Goal: Entertainment & Leisure: Consume media (video, audio)

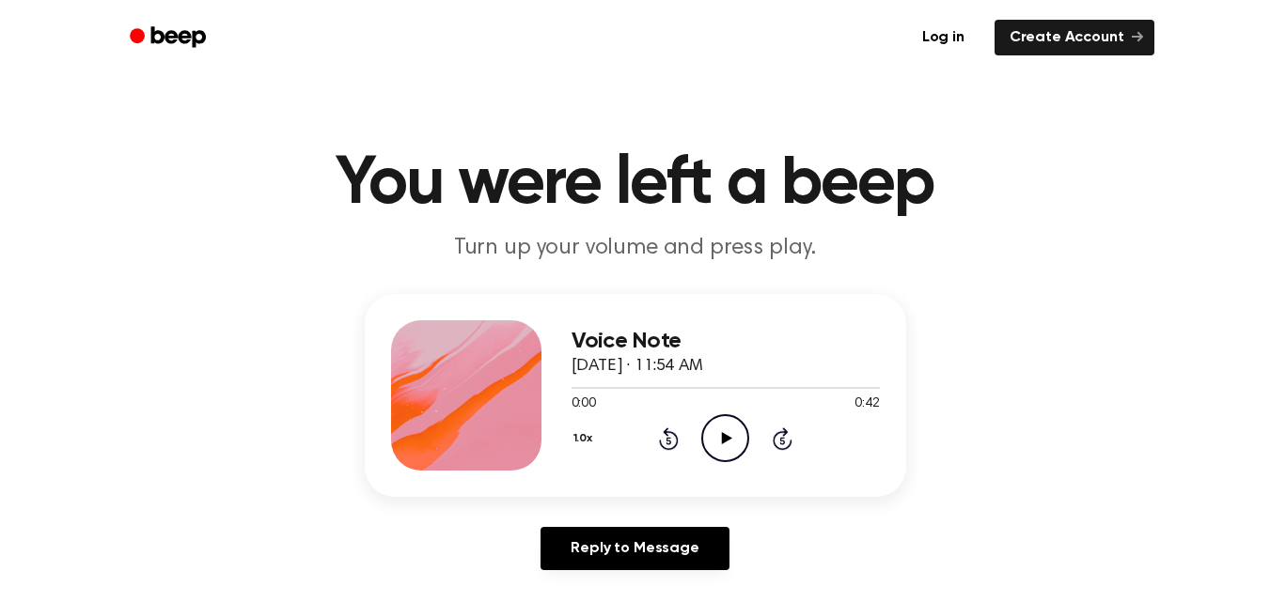
click at [728, 444] on icon "Play Audio" at bounding box center [725, 438] width 48 height 48
click at [728, 444] on icon at bounding box center [725, 438] width 8 height 12
click at [728, 444] on icon "Play Audio" at bounding box center [725, 438] width 48 height 48
click at [613, 388] on div at bounding box center [712, 388] width 282 height 2
click at [723, 435] on icon at bounding box center [725, 438] width 8 height 12
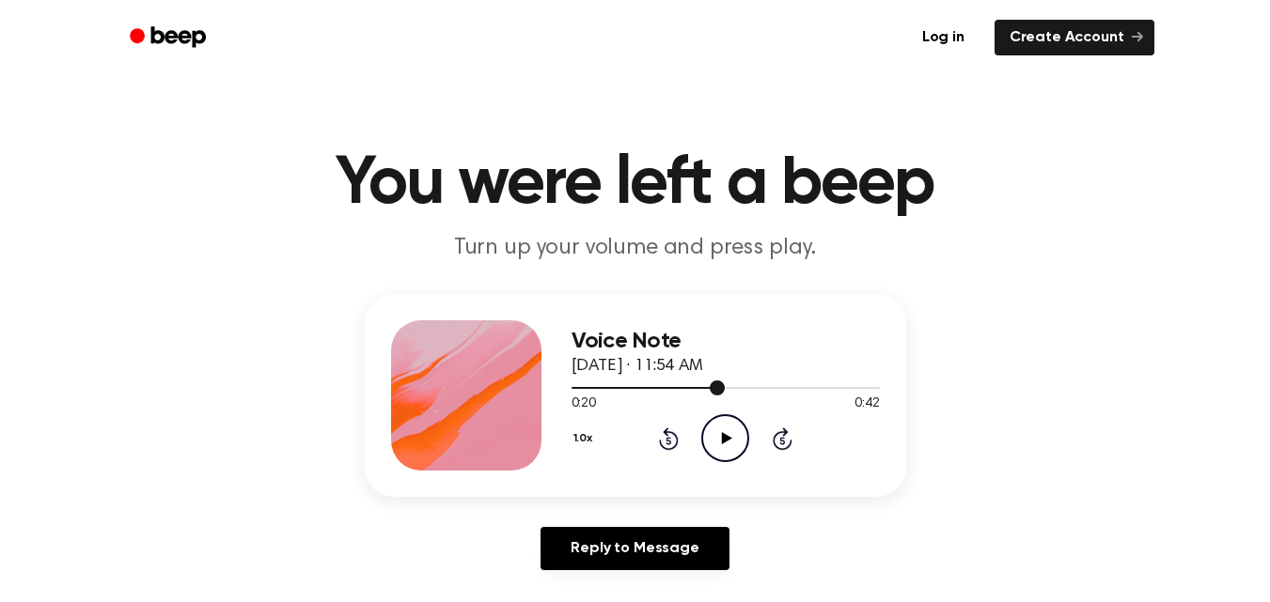
click at [697, 384] on div at bounding box center [725, 387] width 308 height 15
click at [722, 432] on icon "Play Audio" at bounding box center [725, 438] width 48 height 48
click at [722, 432] on icon at bounding box center [725, 438] width 8 height 12
click at [688, 384] on div at bounding box center [725, 387] width 308 height 15
click at [725, 434] on icon at bounding box center [727, 438] width 10 height 12
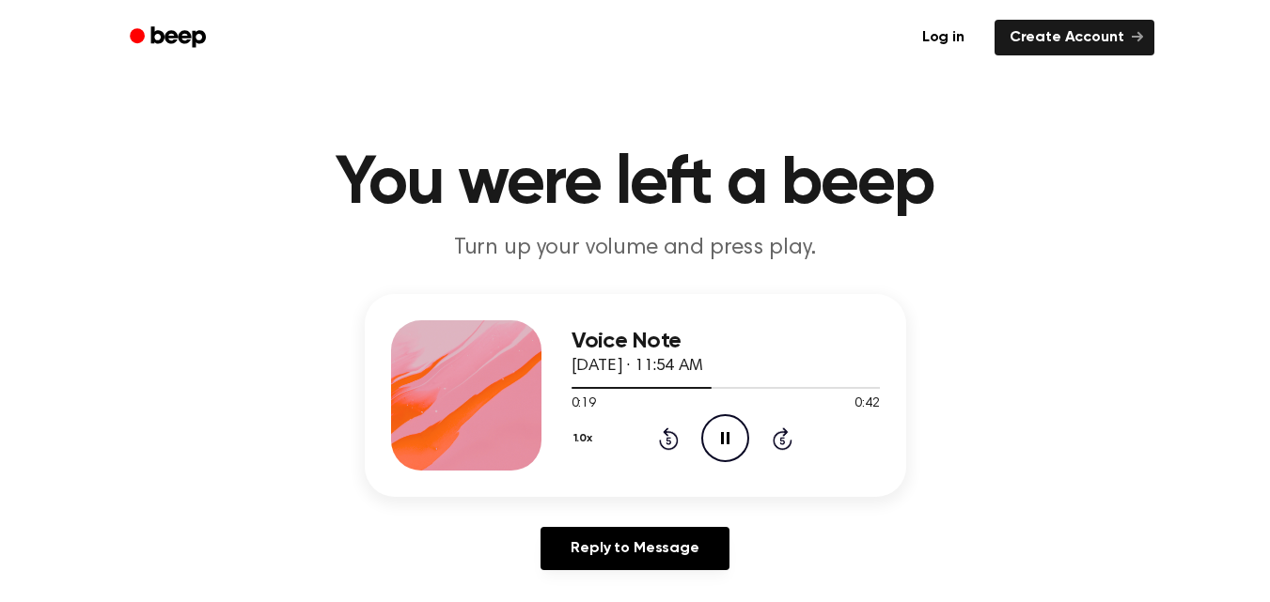
click at [725, 434] on icon "Pause Audio" at bounding box center [725, 438] width 48 height 48
click at [665, 391] on div at bounding box center [725, 387] width 308 height 15
click at [724, 430] on icon "Play Audio" at bounding box center [725, 438] width 48 height 48
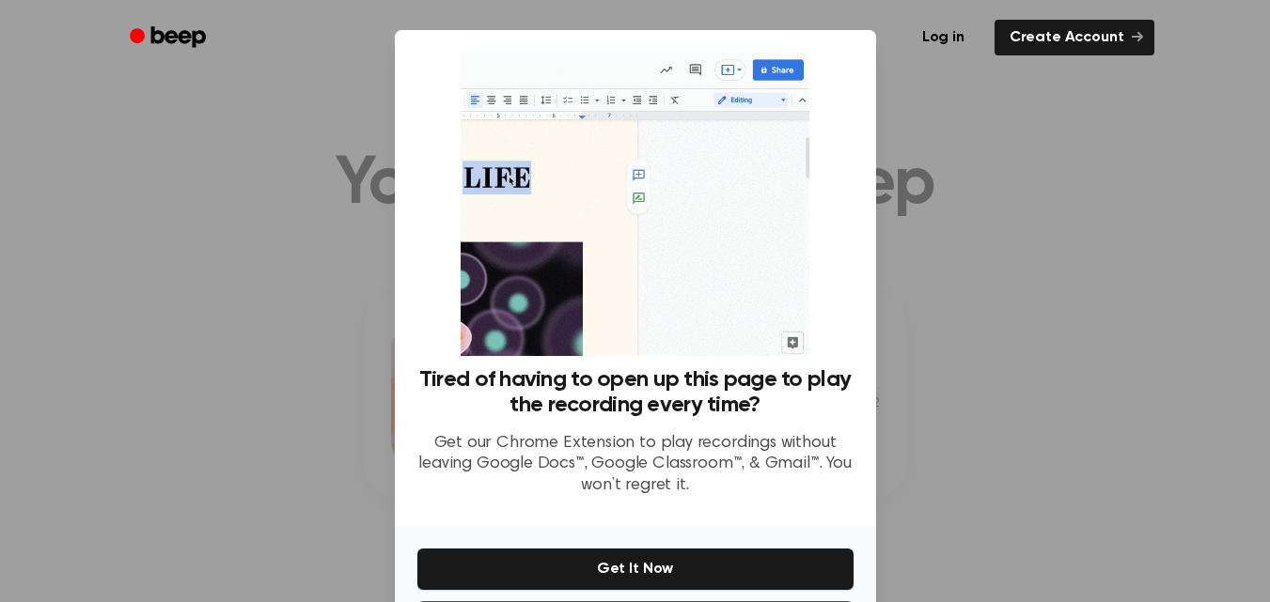
click at [374, 341] on div at bounding box center [635, 301] width 1270 height 602
click at [1095, 397] on div at bounding box center [635, 301] width 1270 height 602
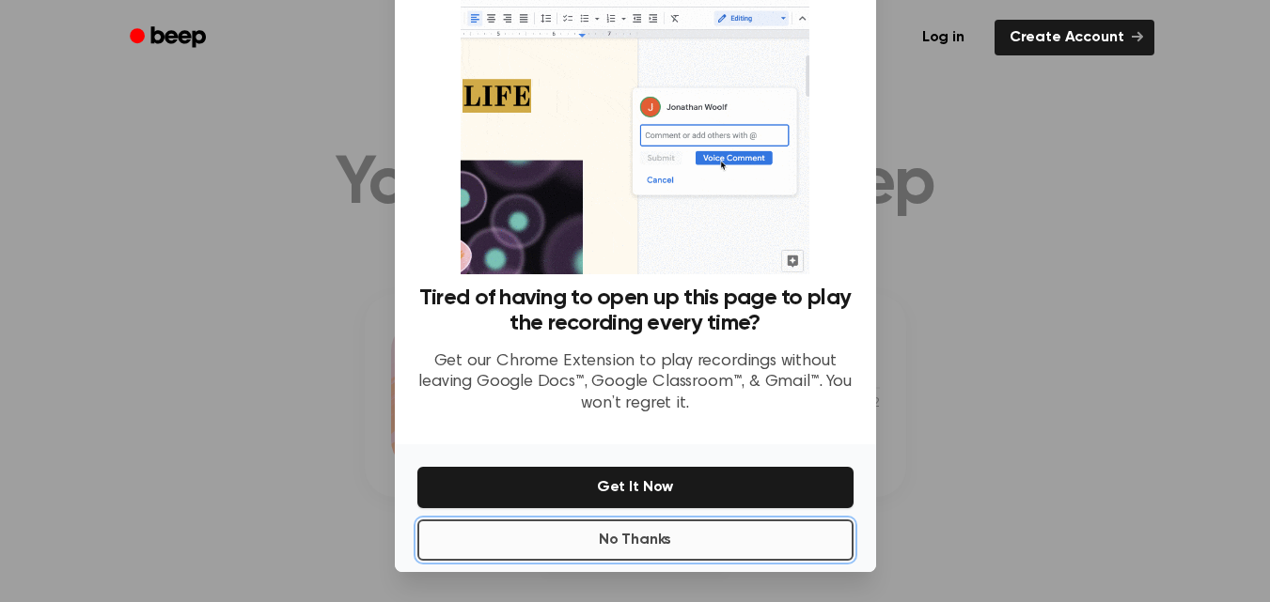
click at [608, 535] on button "No Thanks" at bounding box center [635, 540] width 436 height 41
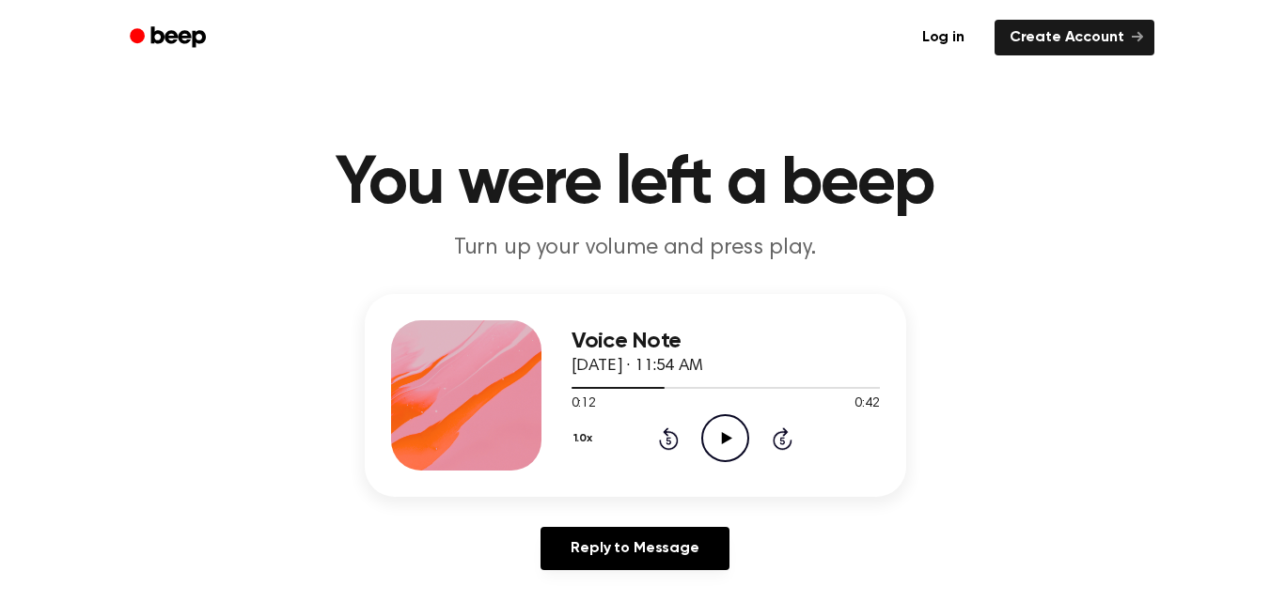
click at [723, 446] on icon "Play Audio" at bounding box center [725, 438] width 48 height 48
click at [723, 446] on icon "Pause Audio" at bounding box center [725, 438] width 48 height 48
click at [694, 384] on div at bounding box center [725, 387] width 308 height 15
click at [646, 386] on div at bounding box center [725, 387] width 308 height 15
click at [726, 435] on icon at bounding box center [727, 438] width 10 height 12
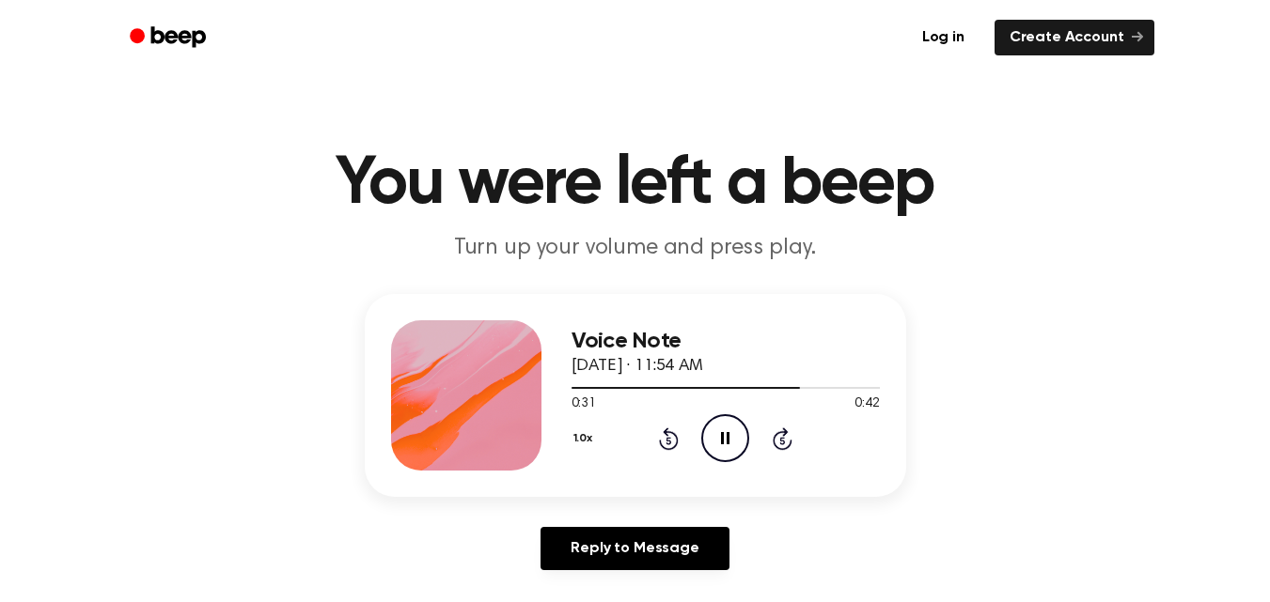
click at [726, 435] on icon "Pause Audio" at bounding box center [725, 438] width 48 height 48
click at [536, 84] on main "You were left a beep Turn up your volume and press play. Voice Note [DATE] · 11…" at bounding box center [635, 579] width 1270 height 1159
click at [662, 387] on div at bounding box center [686, 388] width 230 height 2
click at [724, 445] on icon "Play Audio" at bounding box center [725, 438] width 48 height 48
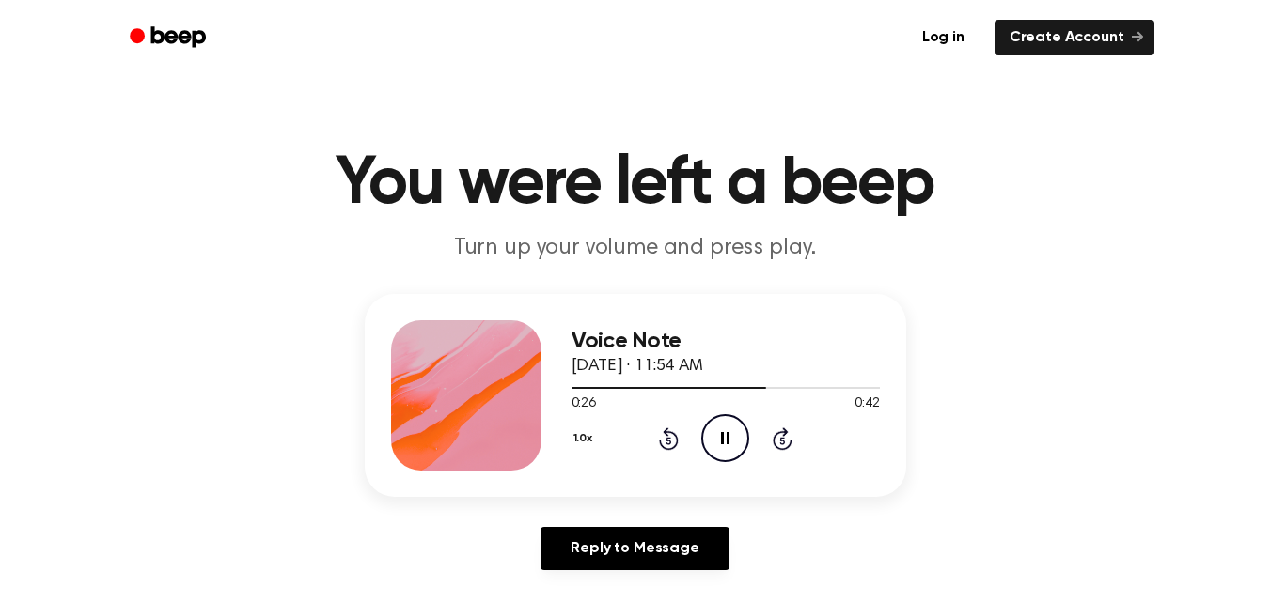
click at [724, 445] on icon at bounding box center [725, 438] width 8 height 12
click at [720, 422] on icon "Play Audio" at bounding box center [725, 438] width 48 height 48
click at [721, 443] on icon at bounding box center [725, 438] width 8 height 12
